Goal: Task Accomplishment & Management: Manage account settings

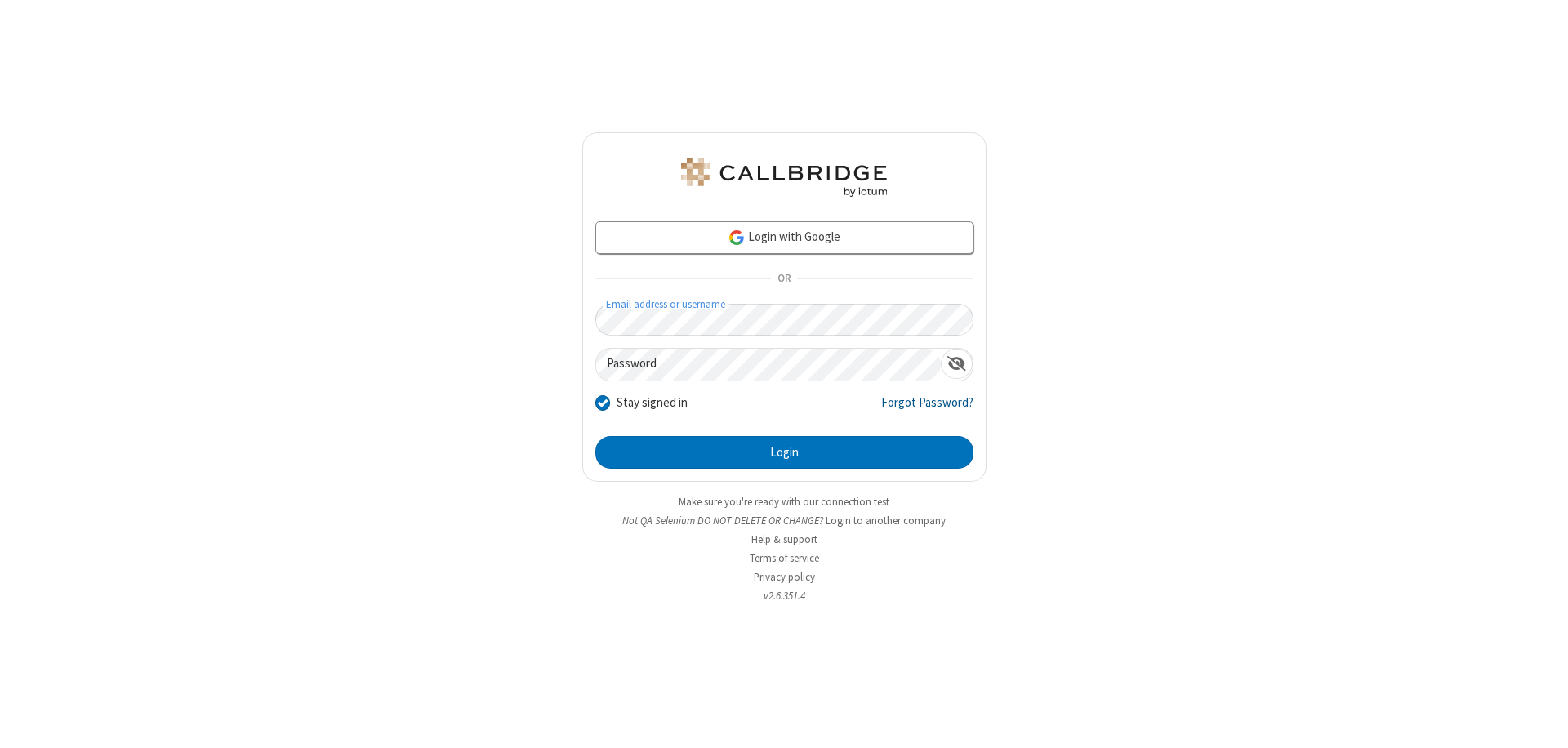
click at [928, 408] on link "Forgot Password?" at bounding box center [927, 408] width 92 height 31
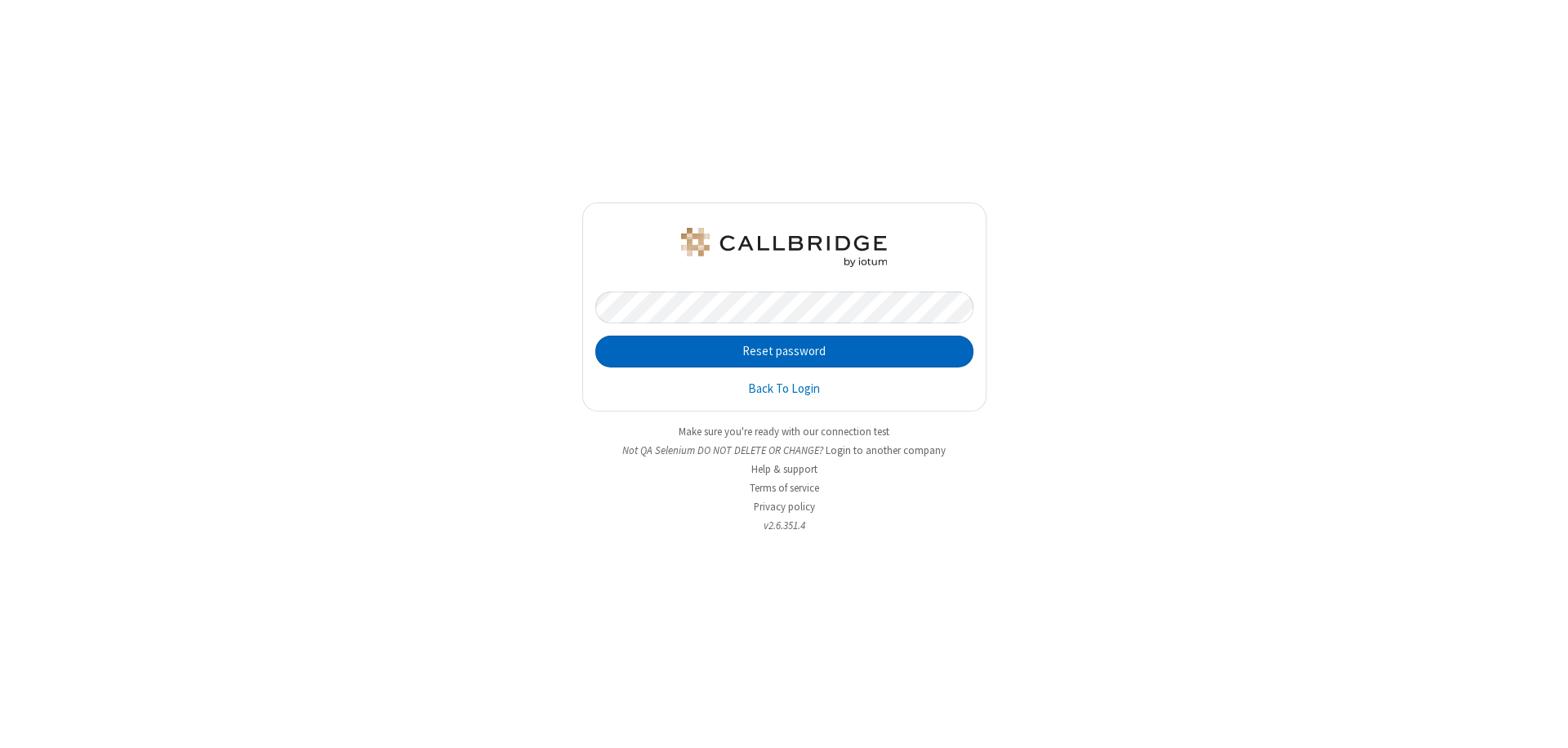
click at [784, 351] on button "Reset password" at bounding box center [784, 352] width 378 height 33
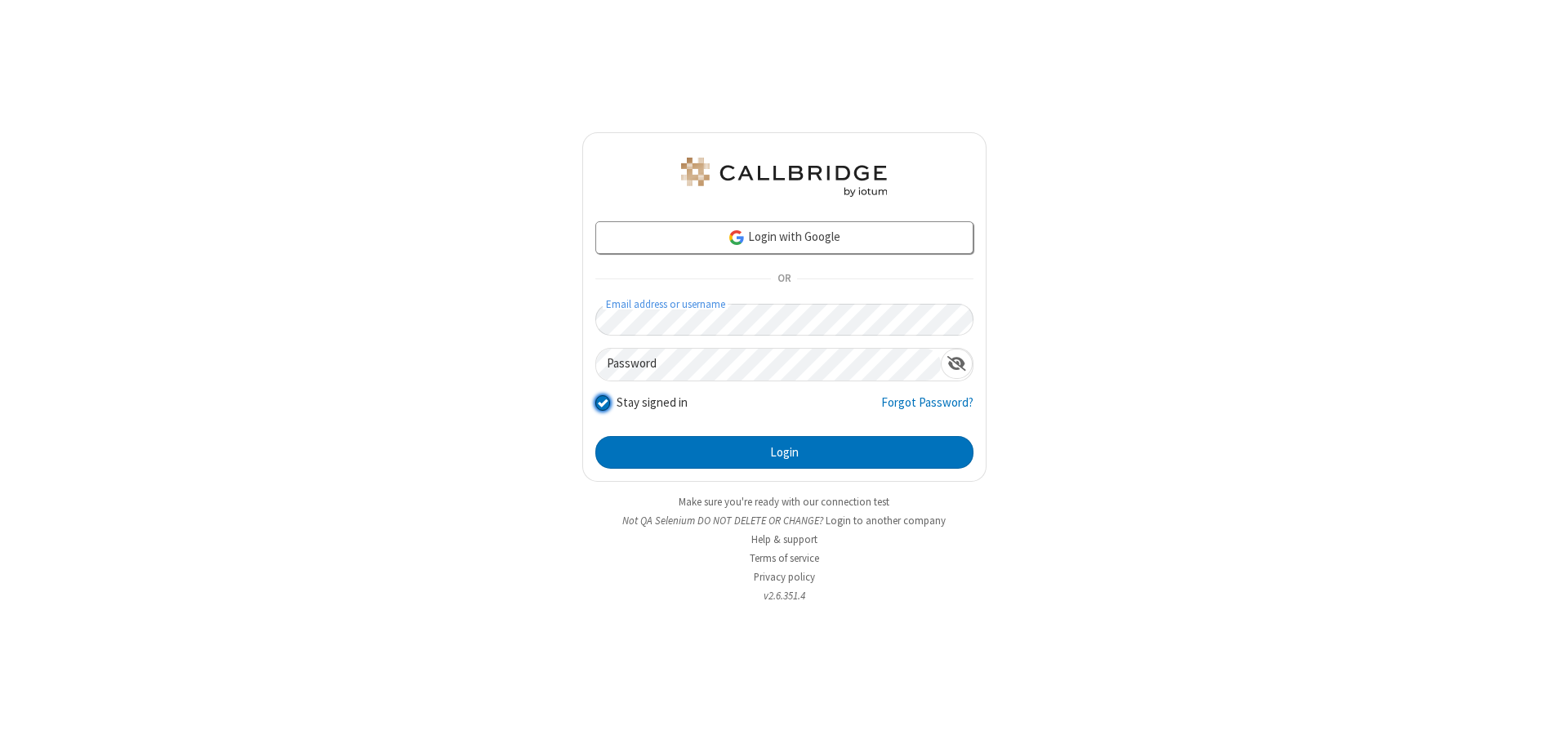
click at [602, 401] on input "Stay signed in" at bounding box center [603, 401] width 15 height 17
checkbox input "false"
click at [784, 452] on button "Login" at bounding box center [784, 452] width 378 height 33
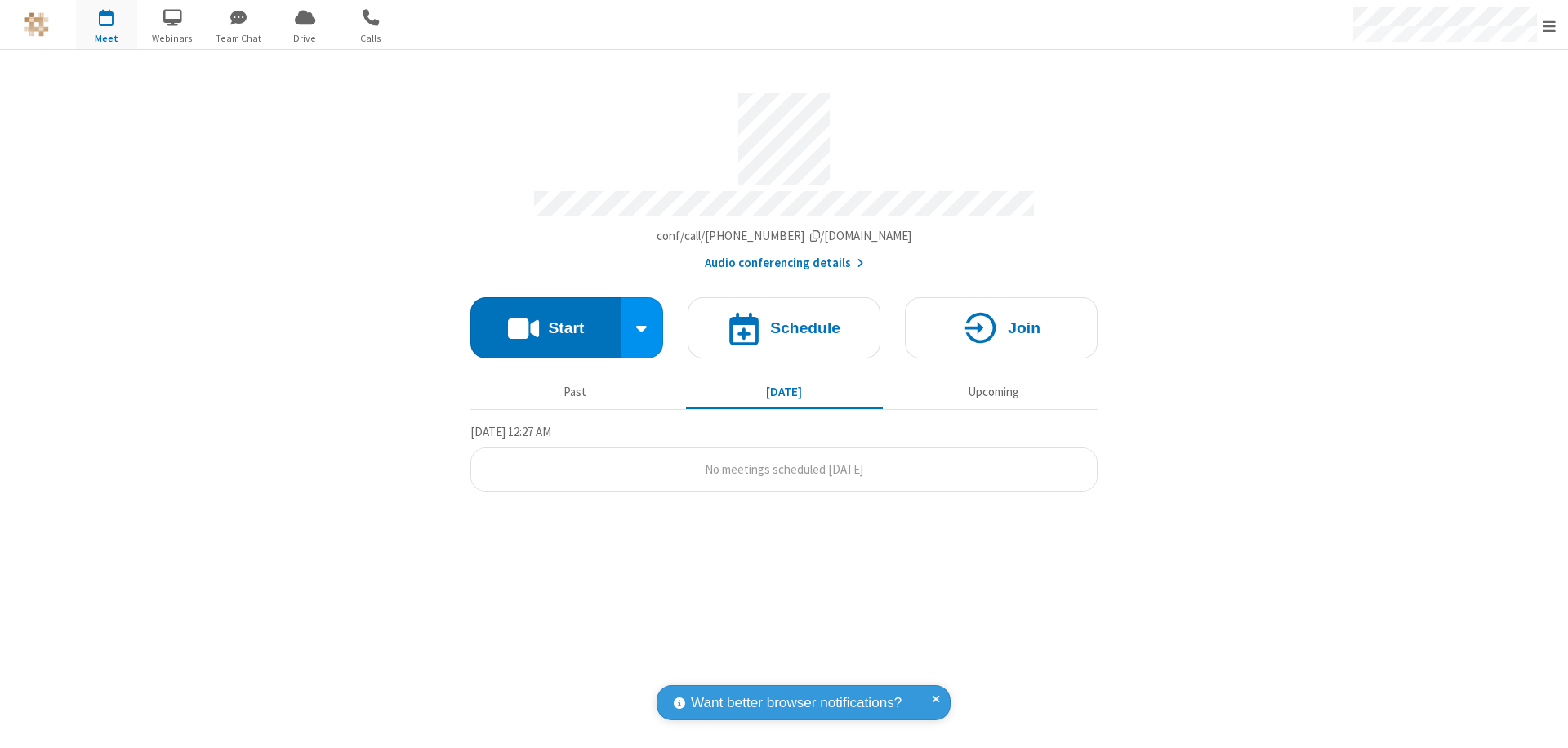
click at [1549, 25] on span "Open menu" at bounding box center [1549, 25] width 13 height 16
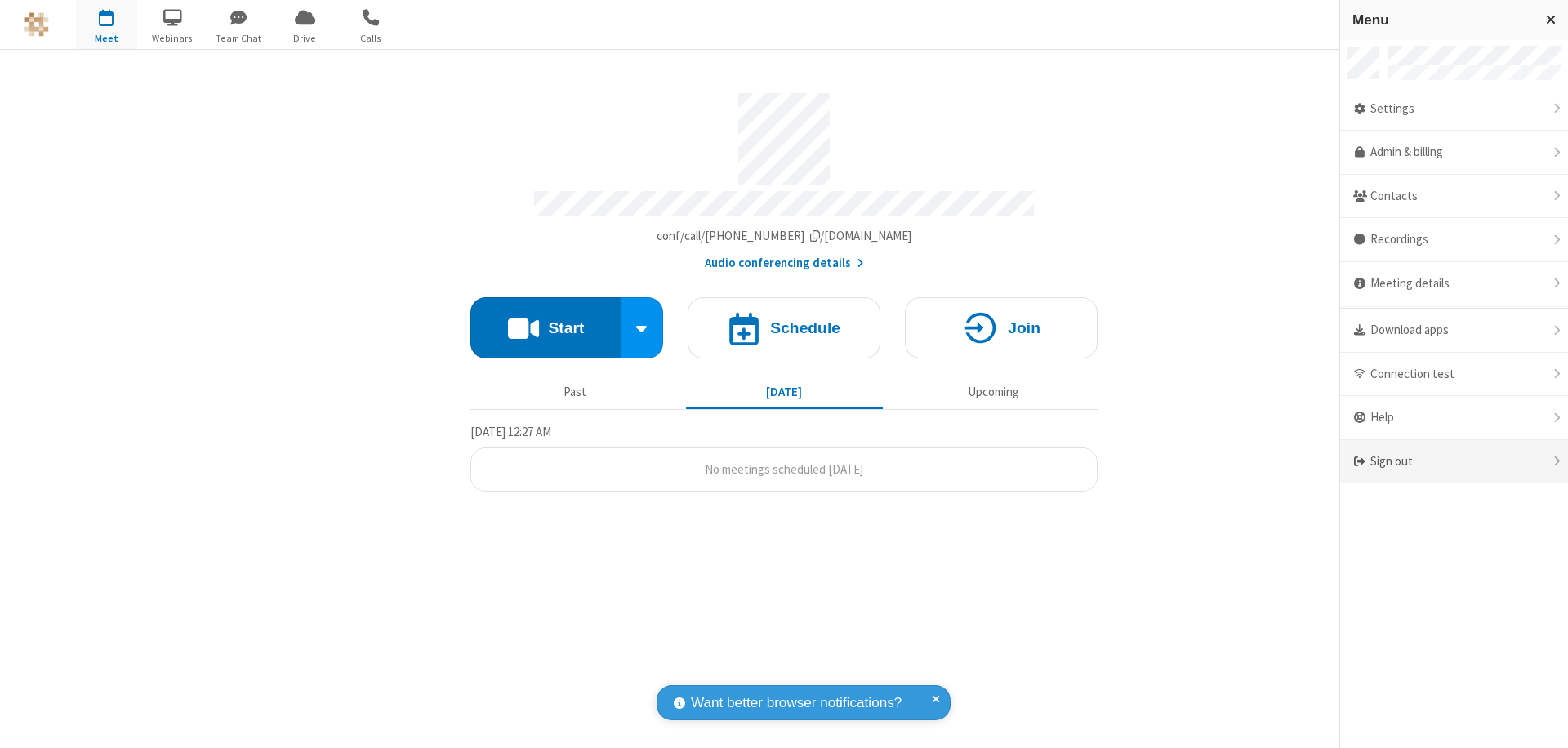
click at [1454, 461] on div "Sign out" at bounding box center [1454, 461] width 228 height 43
